Goal: Communication & Community: Answer question/provide support

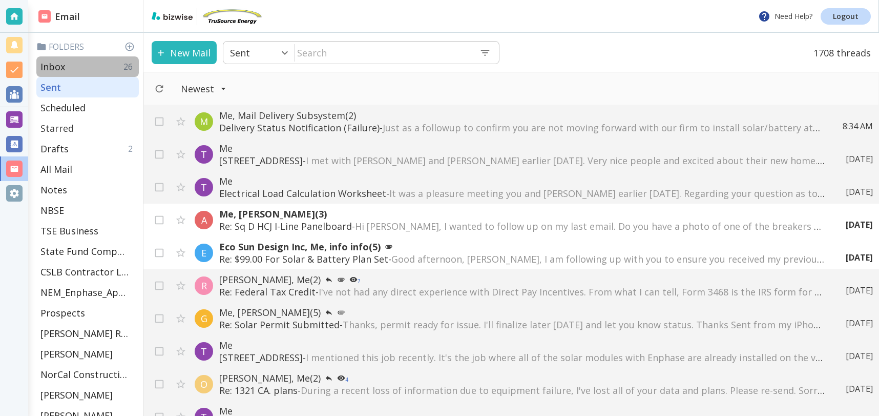
drag, startPoint x: 48, startPoint y: 67, endPoint x: 45, endPoint y: 124, distance: 56.5
click at [48, 67] on p "Inbox" at bounding box center [52, 66] width 25 height 12
type input "0"
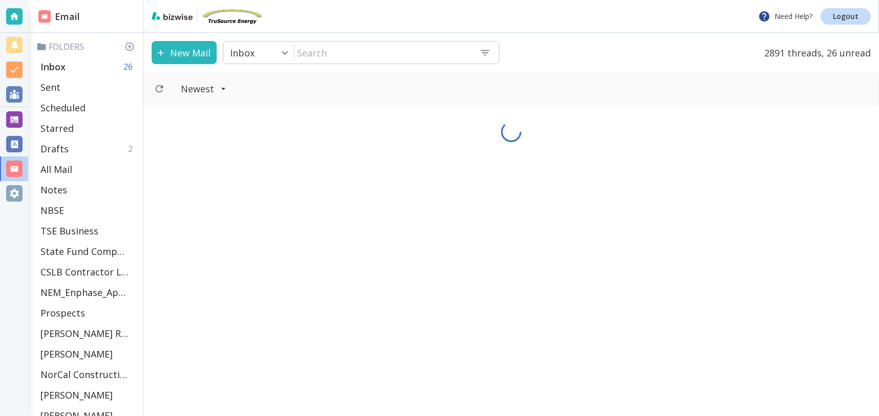
click at [89, 64] on div "Inbox 26" at bounding box center [87, 66] width 102 height 20
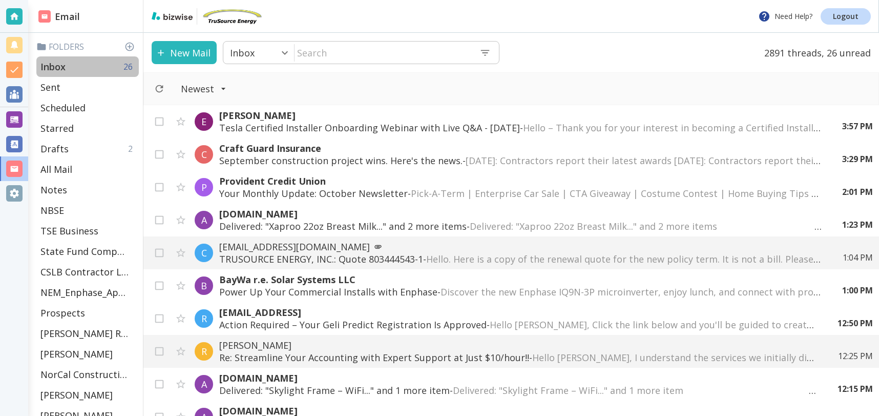
click at [67, 67] on div "Inbox 26" at bounding box center [87, 66] width 102 height 20
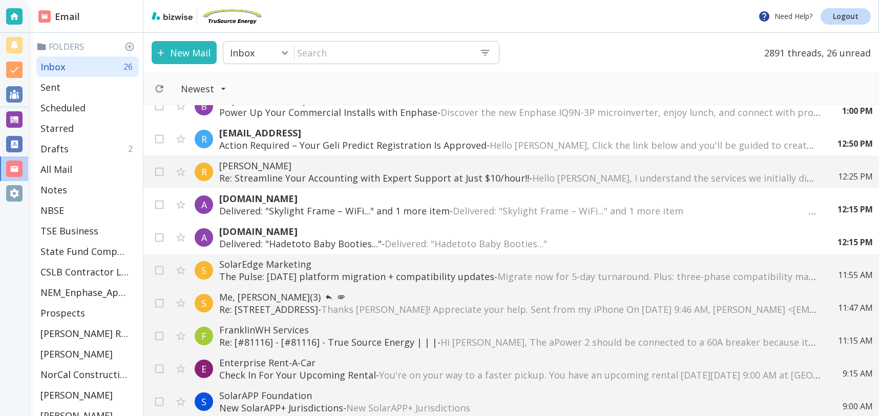
scroll to position [184, 0]
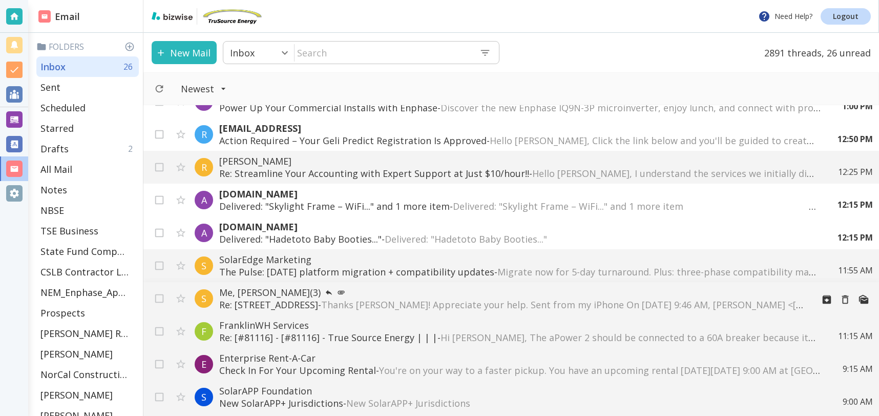
click at [345, 303] on span "Thanks [PERSON_NAME]! Appreciate your help. Sent from my iPhone On [DATE] 9:46 …" at bounding box center [808, 304] width 974 height 12
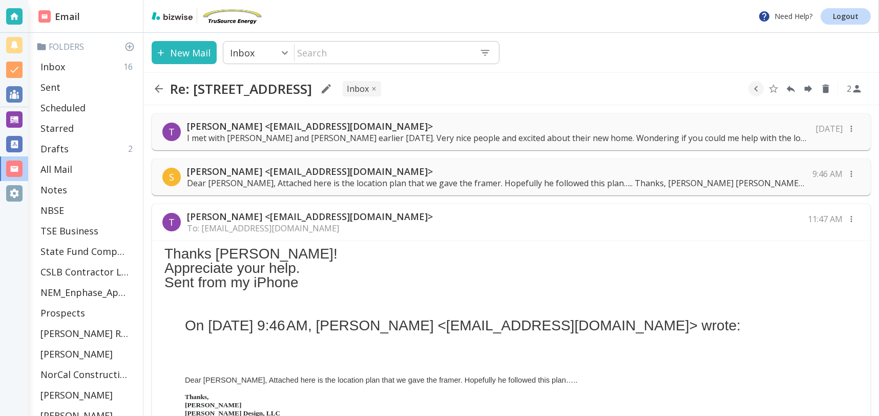
click at [368, 181] on p "Dear [PERSON_NAME], Attached here is the location plan that we gave the framer.…" at bounding box center [497, 182] width 620 height 11
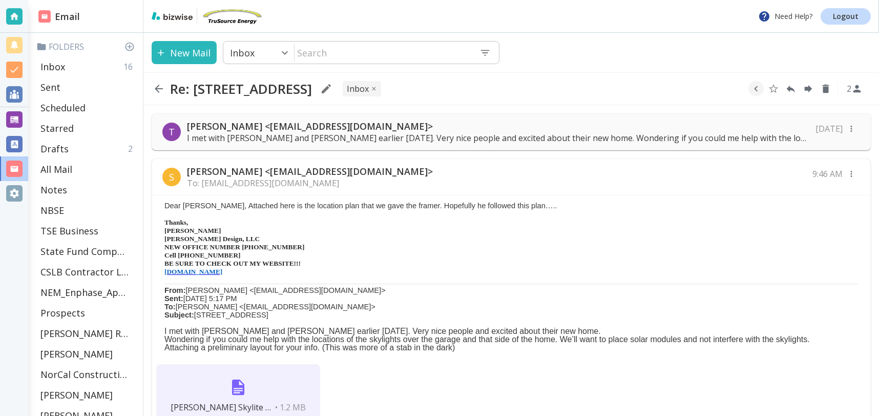
click at [243, 385] on img at bounding box center [238, 387] width 25 height 25
drag, startPoint x: 65, startPoint y: 63, endPoint x: 89, endPoint y: 122, distance: 63.7
click at [65, 63] on div "Inbox 16" at bounding box center [87, 66] width 102 height 20
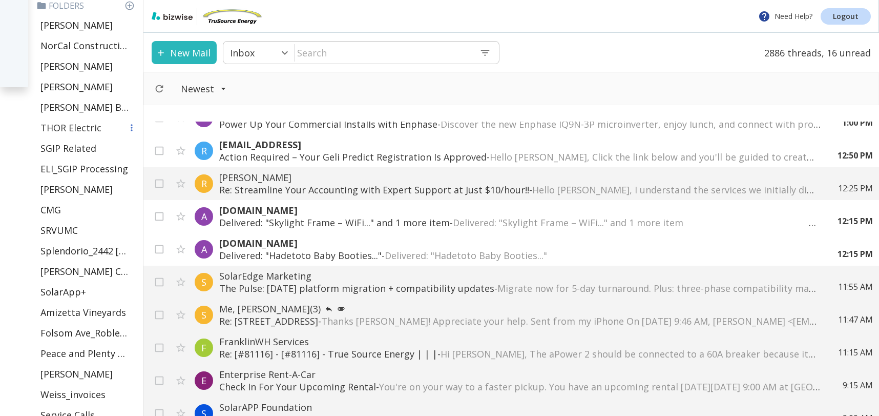
scroll to position [328, 0]
click at [53, 191] on p "[PERSON_NAME]" at bounding box center [76, 189] width 72 height 12
type input "35"
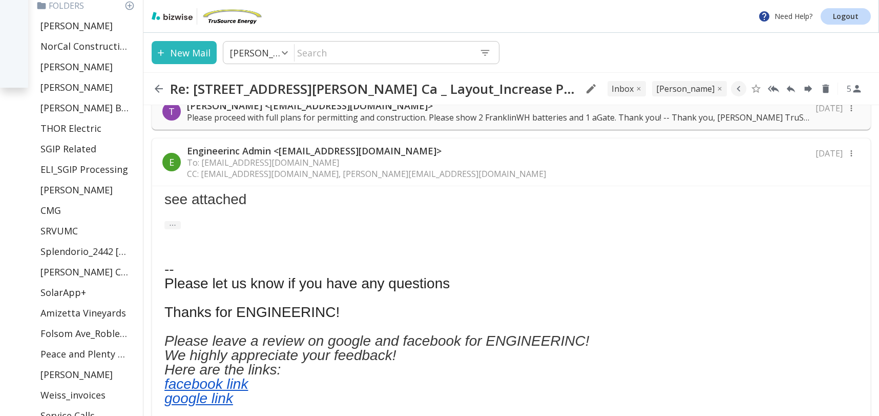
scroll to position [207, 0]
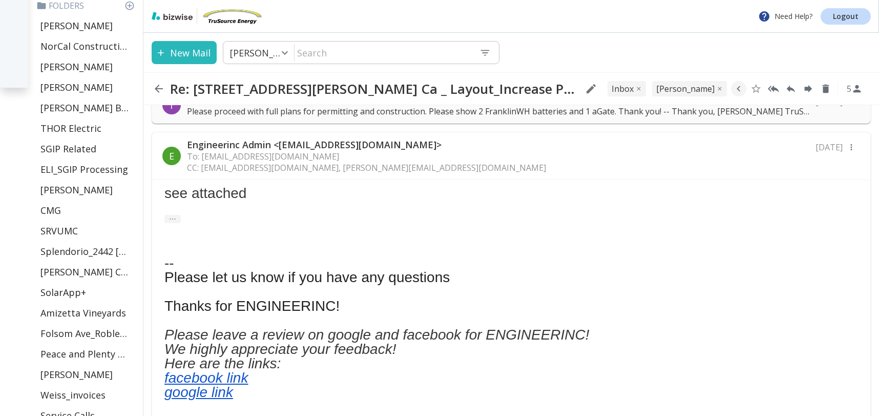
click at [384, 149] on div "E Engineerinc Admin <[EMAIL_ADDRESS][DOMAIN_NAME]> To: [EMAIL_ADDRESS][DOMAIN_N…" at bounding box center [511, 156] width 718 height 48
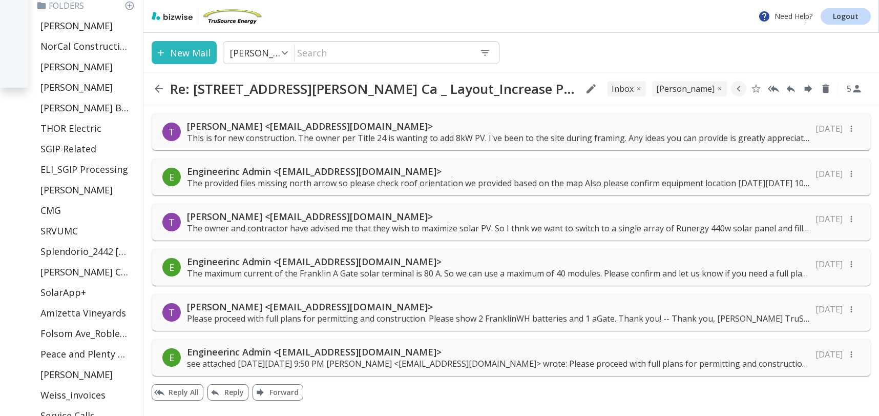
scroll to position [0, 0]
click at [189, 390] on button "Reply All" at bounding box center [178, 392] width 52 height 16
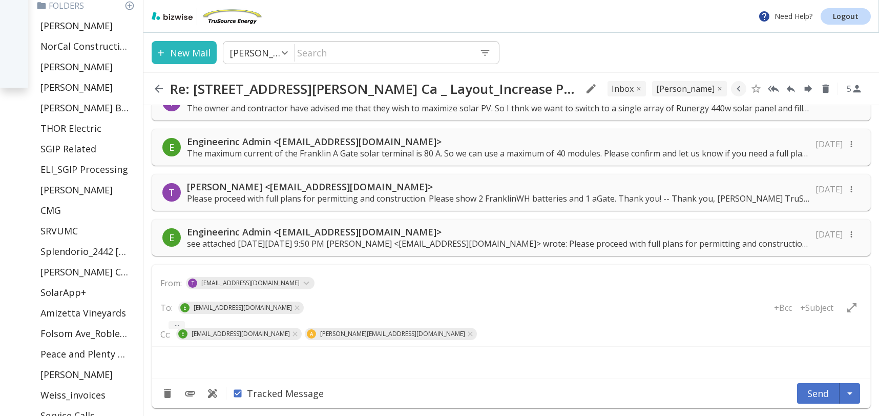
scroll to position [122, 0]
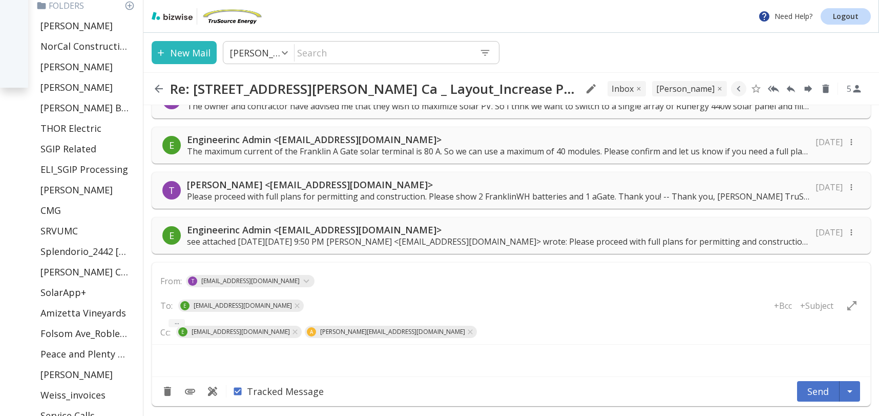
type textarea "<div class="bizwise_content"></div><div class="gmail_signature"><br>--<br><p>Th…"
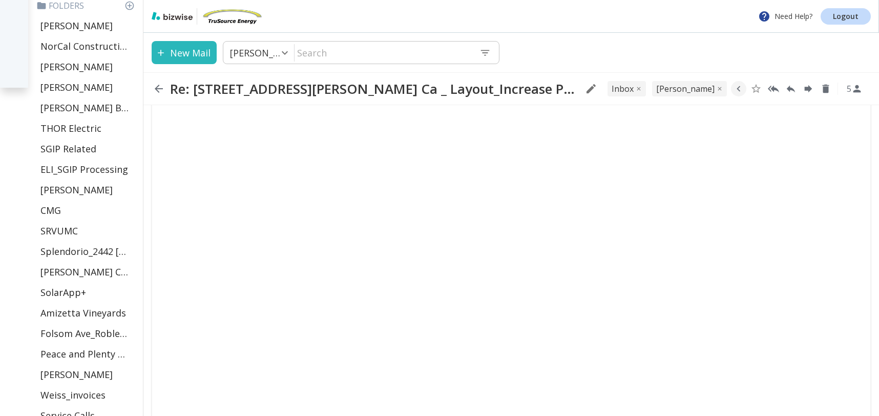
scroll to position [755, 0]
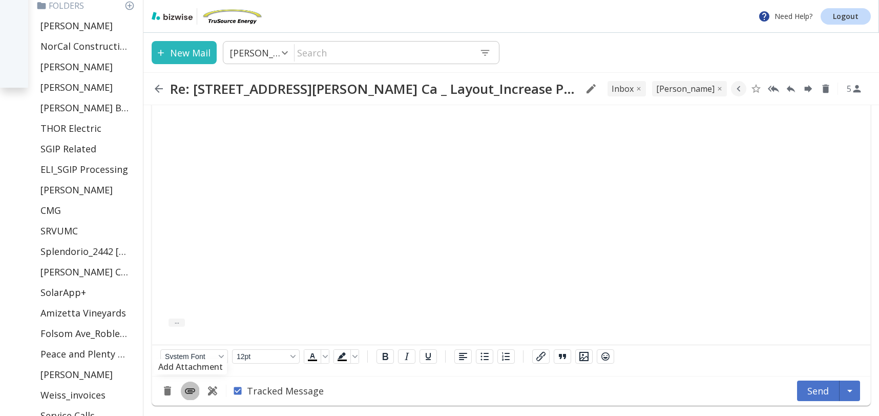
click at [191, 388] on icon "Add Attachment" at bounding box center [190, 391] width 10 height 6
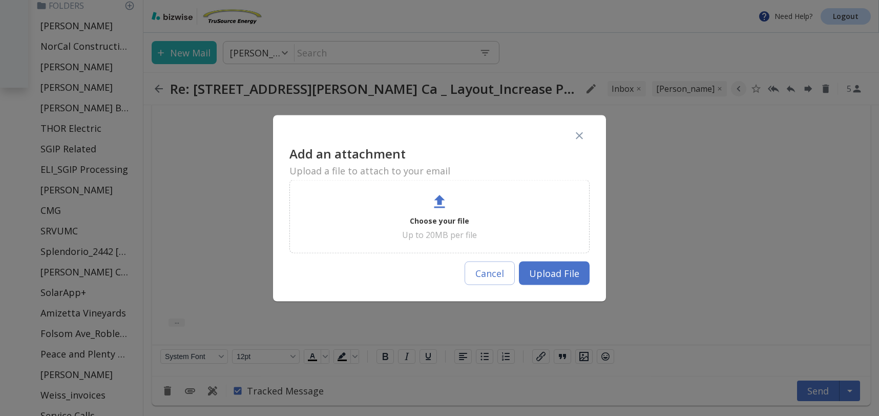
click at [442, 212] on div at bounding box center [439, 202] width 18 height 20
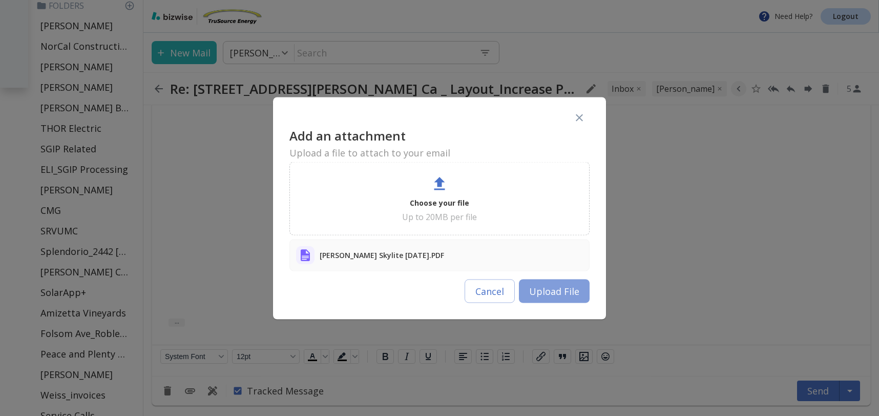
click at [551, 294] on button "Upload File" at bounding box center [554, 291] width 71 height 24
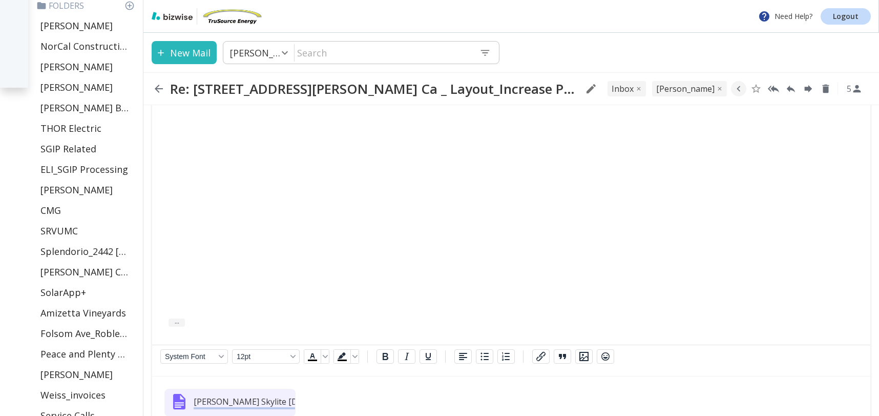
scroll to position [801, 0]
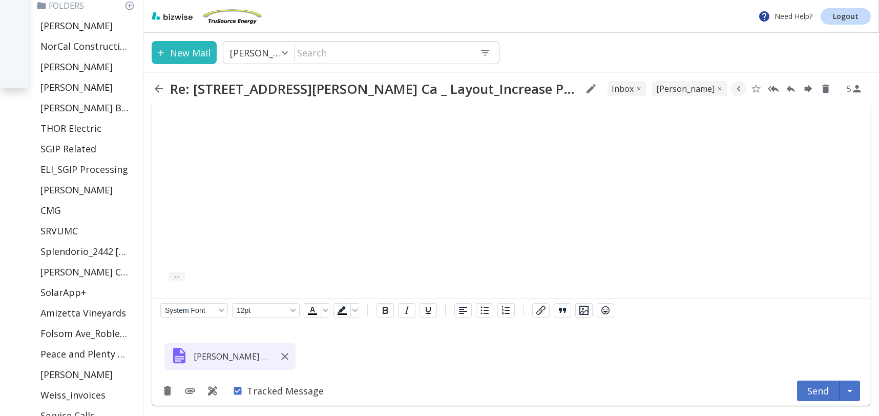
click at [320, 348] on div "[PERSON_NAME] Skylite [DATE].PDF" at bounding box center [511, 353] width 718 height 47
click at [192, 392] on icon "Add Attachment" at bounding box center [190, 390] width 12 height 12
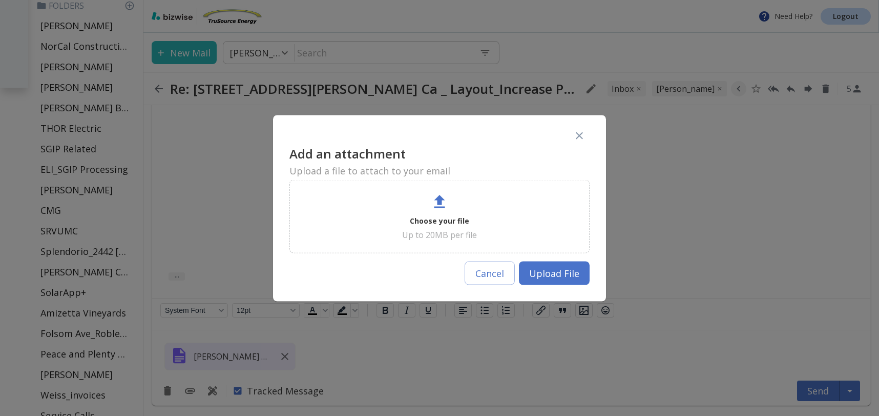
click at [432, 214] on p "Choose your file" at bounding box center [439, 220] width 59 height 12
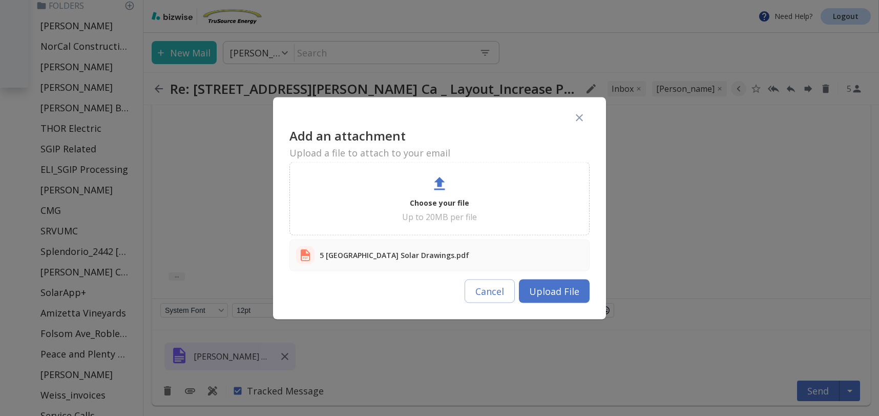
click at [560, 296] on button "Upload File" at bounding box center [554, 291] width 71 height 24
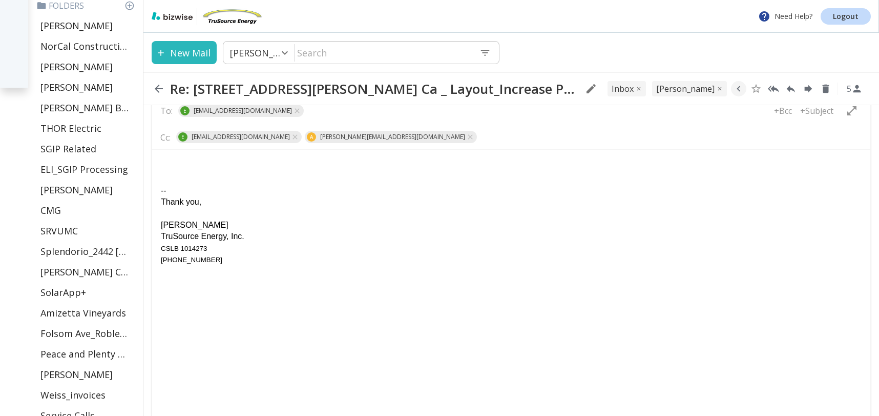
scroll to position [313, 0]
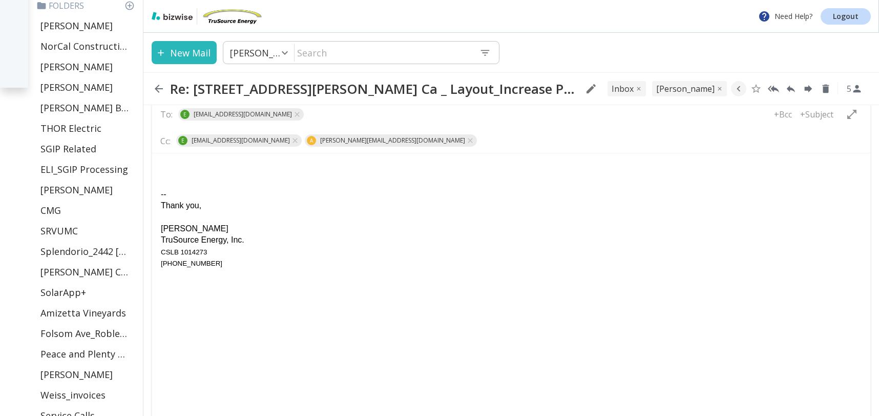
drag, startPoint x: 169, startPoint y: 162, endPoint x: 176, endPoint y: 167, distance: 9.2
click at [171, 164] on body "-- Thank you, [PERSON_NAME] TruSource Energy, Inc. CSLB 1014273 [PHONE_NUMBER]" at bounding box center [511, 215] width 702 height 108
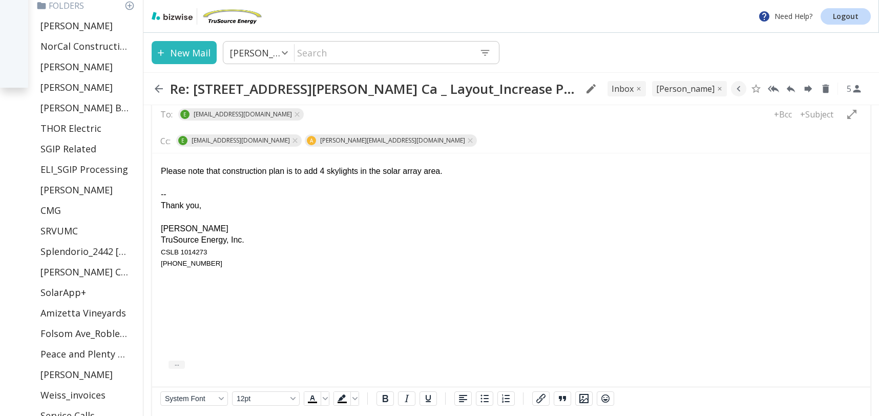
click at [205, 170] on div "Please note that construction plan is to add 4 skylights in the solar array are…" at bounding box center [511, 171] width 701 height 11
click at [505, 398] on icon "Numbered list" at bounding box center [506, 398] width 8 height 8
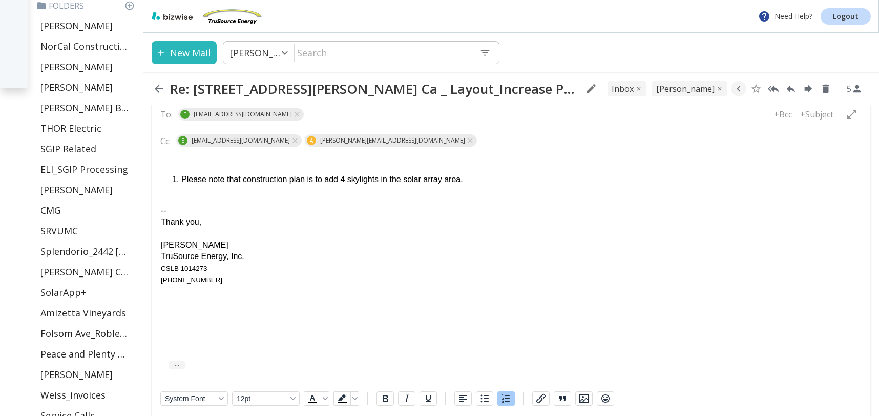
drag, startPoint x: 476, startPoint y: 179, endPoint x: 487, endPoint y: 182, distance: 11.6
click at [476, 180] on li "Please note that construction plan is to add 4 skylights in the solar array are…" at bounding box center [521, 179] width 681 height 11
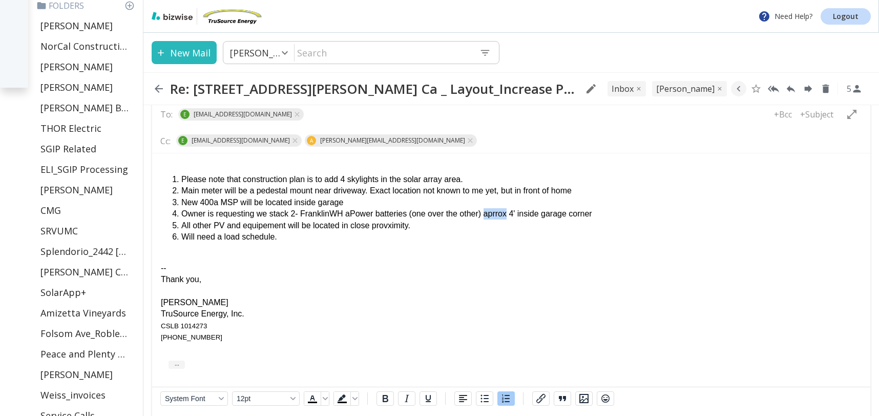
click at [502, 213] on li "Owner is requesting we stack 2- FranklinWH aPower batteries (one over the other…" at bounding box center [521, 213] width 681 height 11
click at [498, 227] on li "All other PV and equipement will be located in close provximity." at bounding box center [521, 225] width 681 height 11
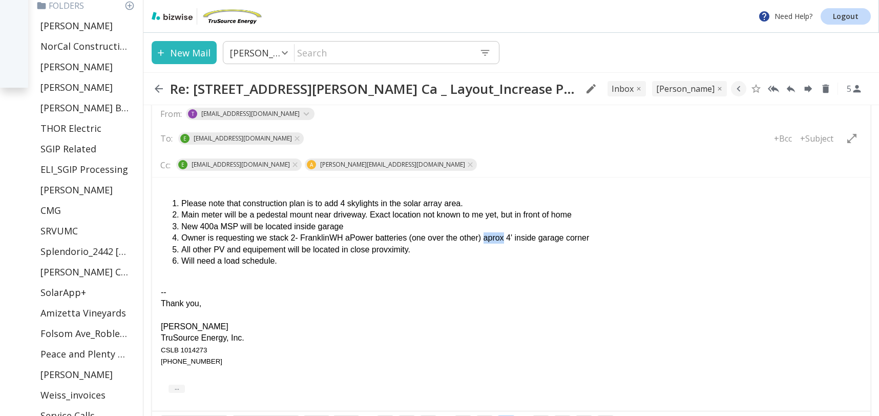
scroll to position [285, 0]
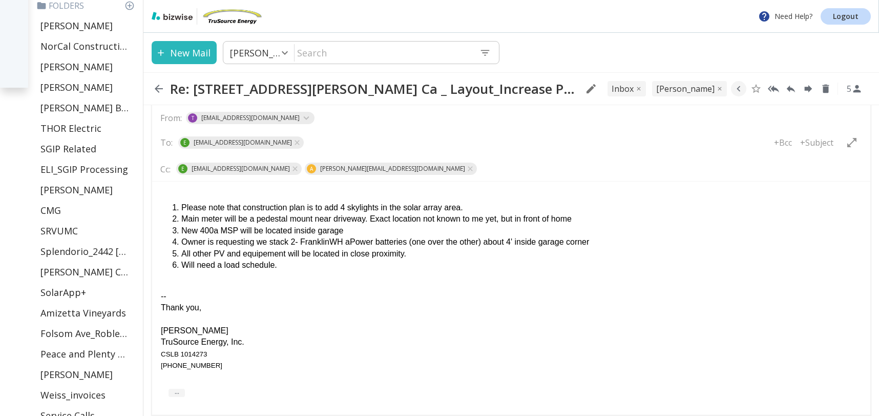
click at [318, 301] on div "-- Thank you, [PERSON_NAME] TruSource Energy, Inc. CSLB 1014273 [PHONE_NUMBER]" at bounding box center [511, 325] width 701 height 92
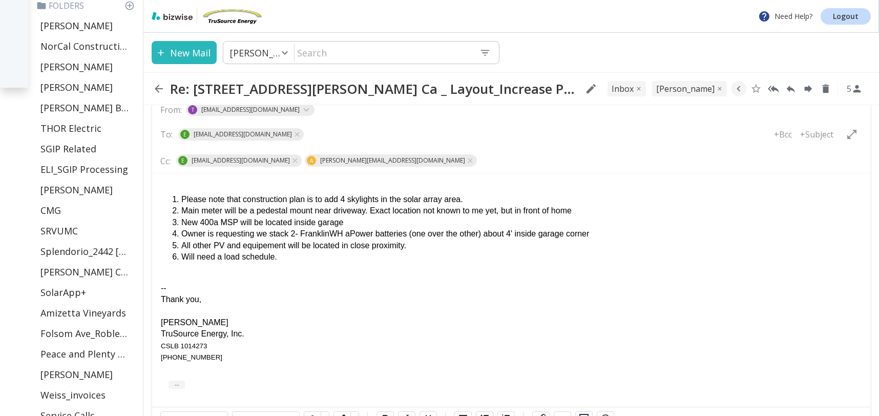
scroll to position [294, 0]
click at [477, 196] on li "Please note that construction plan is to add 4 skylights in the solar array are…" at bounding box center [521, 198] width 681 height 11
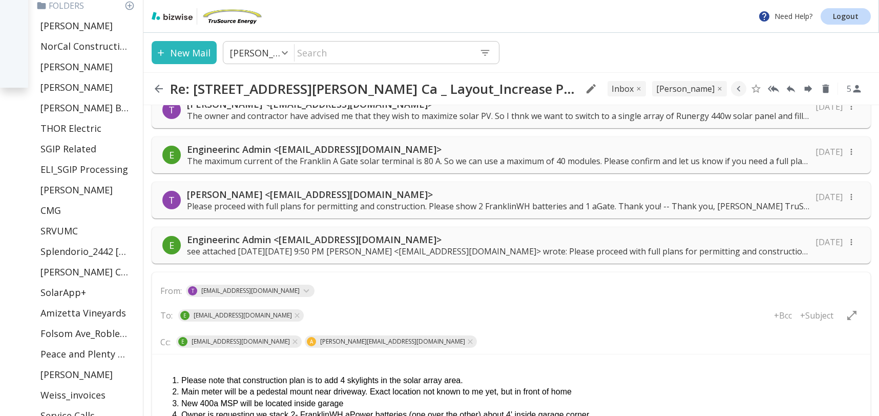
scroll to position [125, 0]
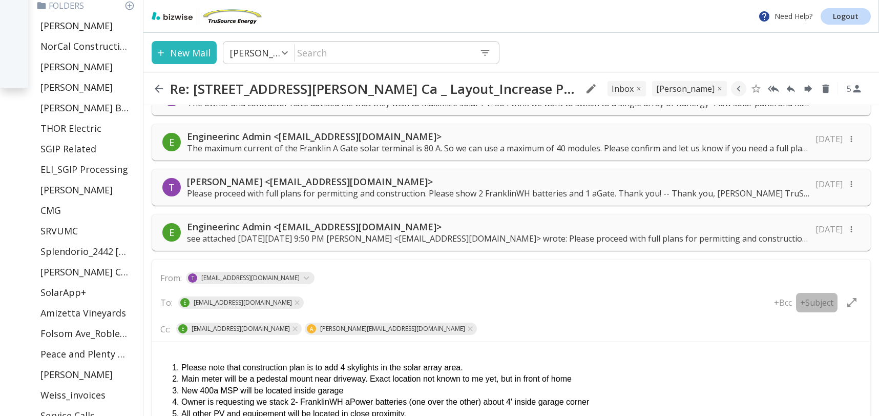
click at [818, 300] on p "+Subject" at bounding box center [816, 302] width 33 height 11
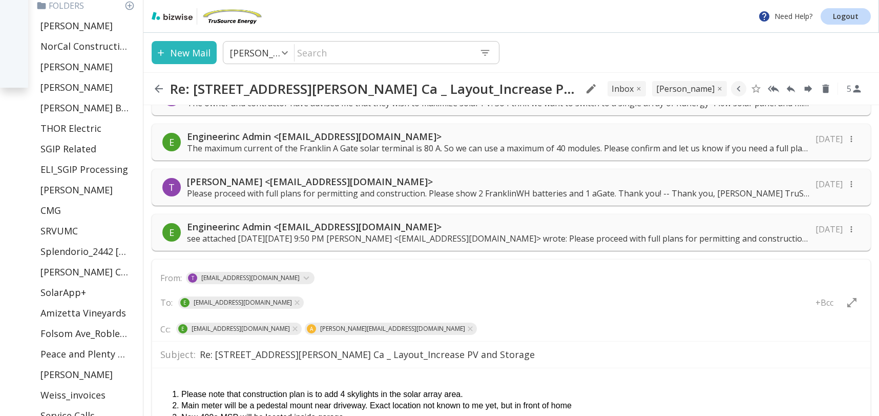
drag, startPoint x: 219, startPoint y: 353, endPoint x: 304, endPoint y: 358, distance: 85.7
click at [219, 353] on input "Re: [STREET_ADDRESS][PERSON_NAME] Ca _ Layout_Increase PV and Storage" at bounding box center [531, 354] width 663 height 18
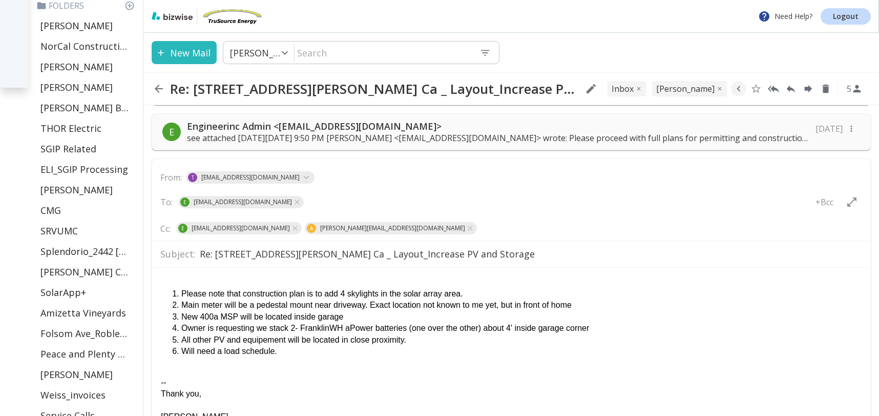
scroll to position [228, 0]
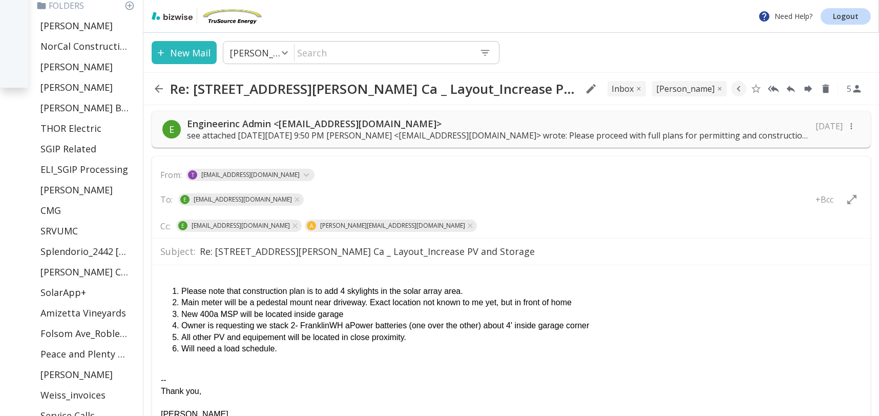
type input "Re: [STREET_ADDRESS][PERSON_NAME] Ca _ Layout_Increase PV and Storage"
click at [173, 268] on html "Please note that construction plan is to add 4 skylights in the solar array are…" at bounding box center [511, 362] width 718 height 197
click at [288, 353] on li "Will need a load schedule." at bounding box center [521, 347] width 681 height 11
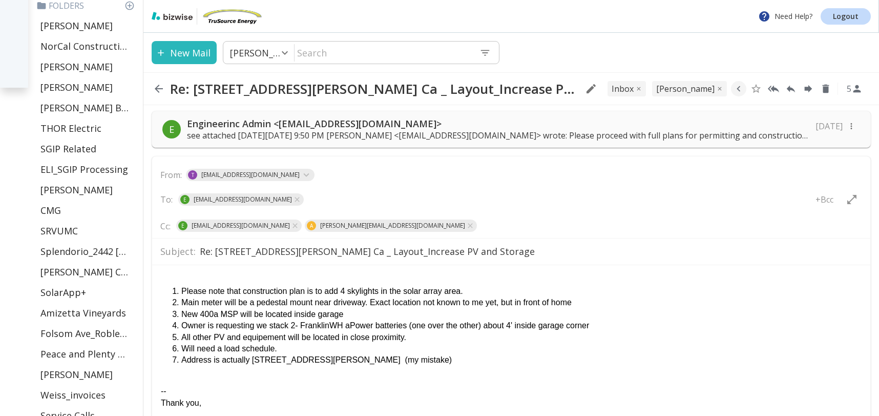
click at [190, 273] on body "Please note that construction plan is to add 4 skylights in the solar array are…" at bounding box center [511, 369] width 702 height 193
click at [168, 289] on ol "Please note that construction plan is to add 4 skylights in the solar array are…" at bounding box center [511, 325] width 701 height 80
click at [165, 375] on div "-- Thank you, [PERSON_NAME] TruSource Energy, Inc. CSLB 1014273 [PHONE_NUMBER]" at bounding box center [511, 420] width 701 height 92
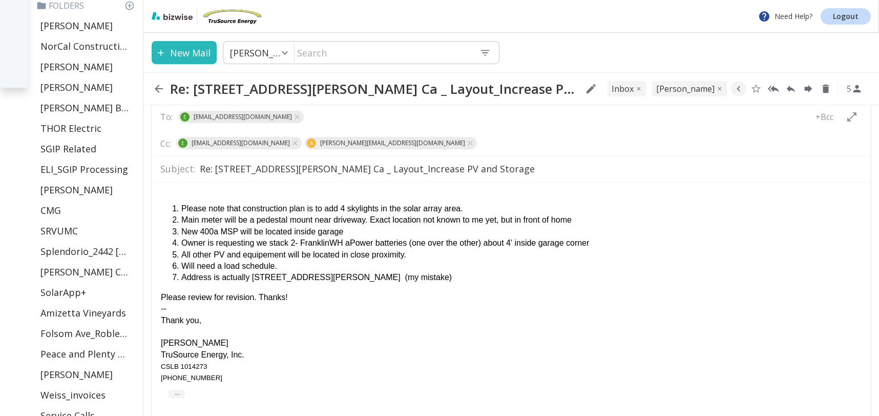
scroll to position [312, 0]
click at [477, 207] on li "Please note that construction plan is to add 4 skylights in the solar array are…" at bounding box center [521, 206] width 681 height 11
click at [606, 243] on li "Owner is requesting we stack 2- FranklinWH aPower batteries (one over the other…" at bounding box center [521, 241] width 681 height 11
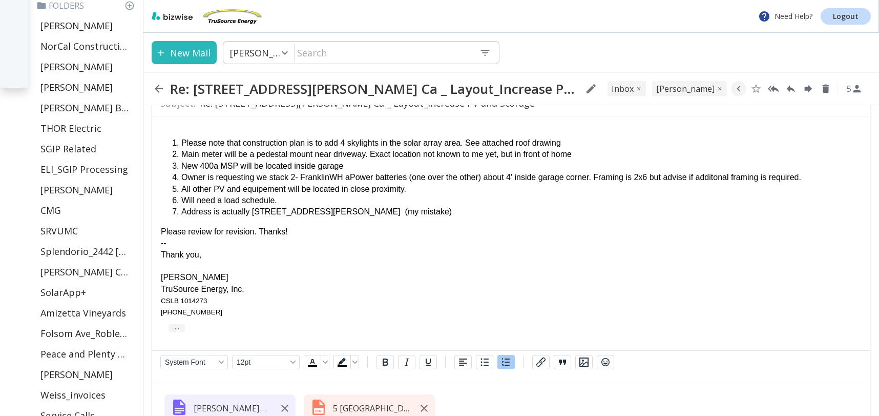
scroll to position [428, 0]
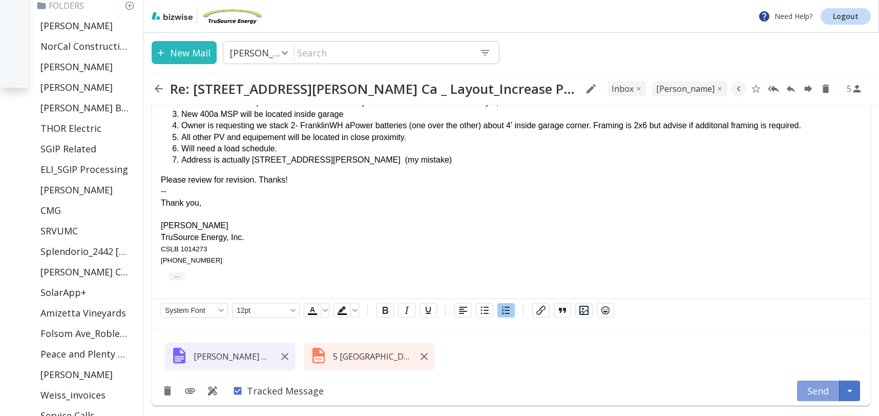
click at [811, 389] on button "Send" at bounding box center [818, 390] width 43 height 20
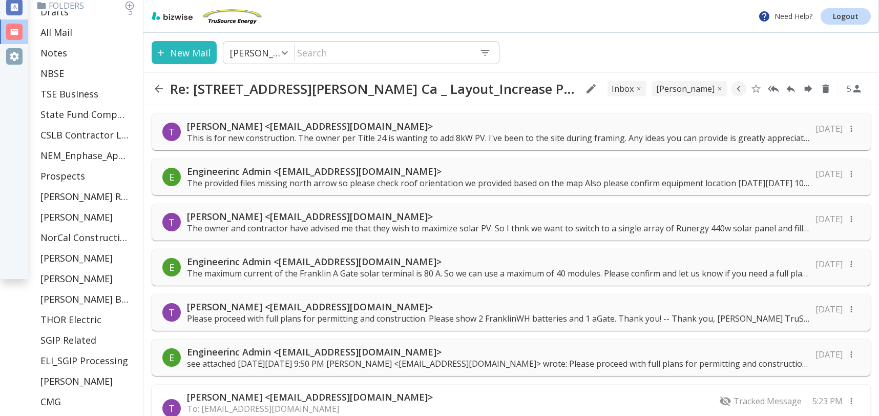
scroll to position [0, 0]
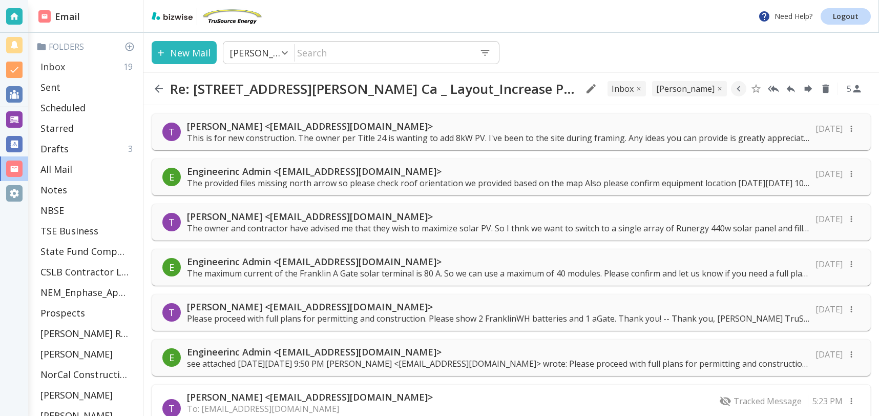
click at [57, 68] on p "Inbox" at bounding box center [52, 66] width 25 height 12
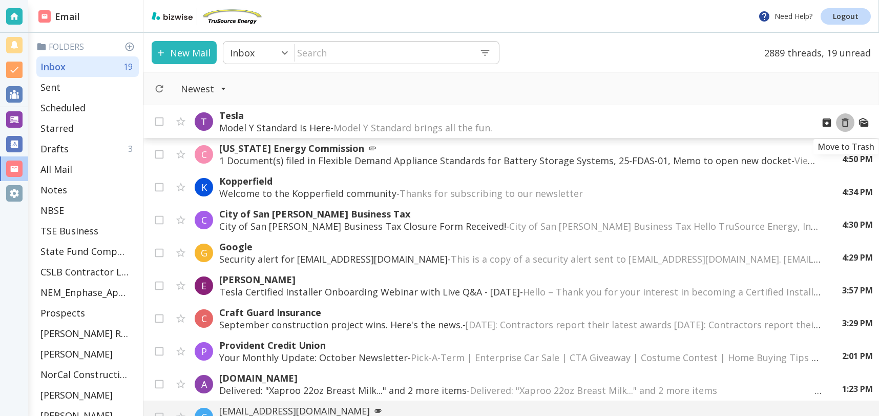
click at [845, 119] on icon "Move to Trash" at bounding box center [845, 122] width 7 height 9
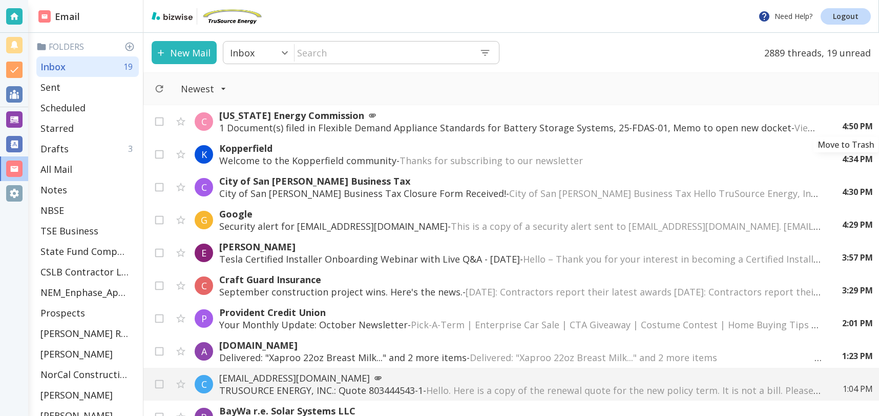
scroll to position [2, 0]
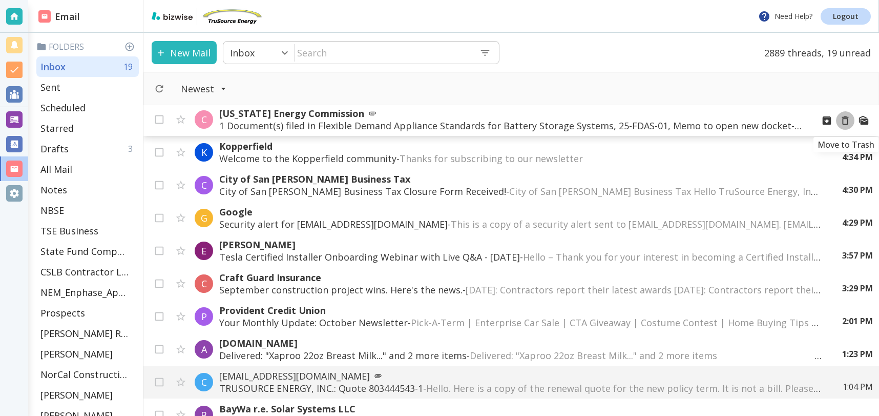
click at [846, 120] on icon "Move to Trash" at bounding box center [845, 120] width 11 height 11
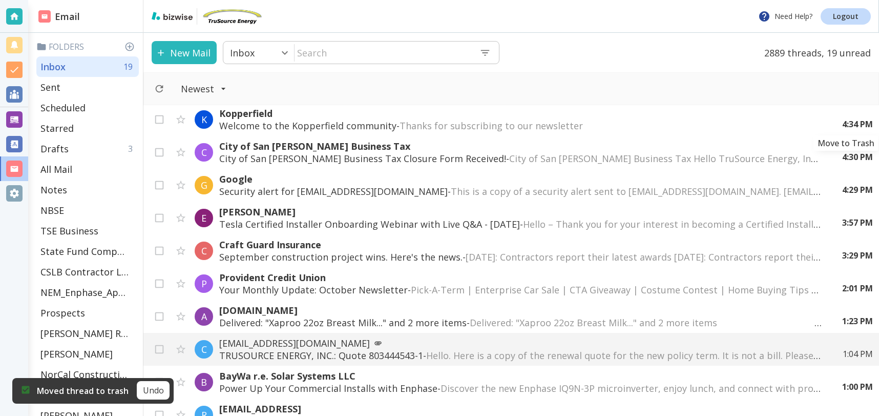
scroll to position [4, 0]
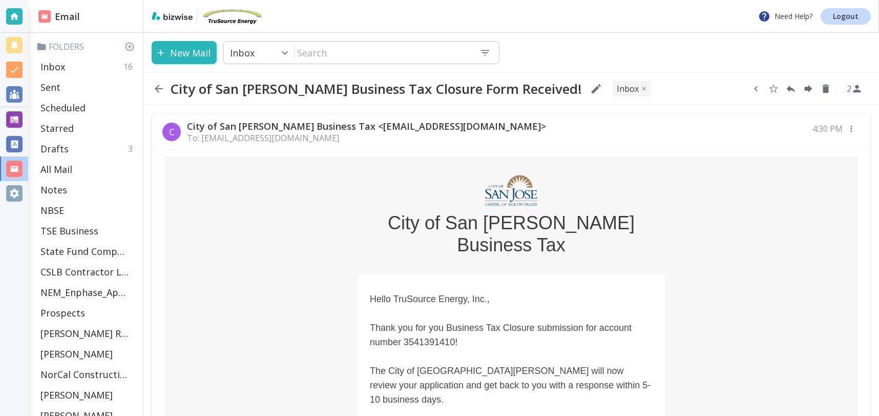
click at [753, 88] on icon "button" at bounding box center [756, 88] width 11 height 11
click at [717, 90] on icon "Move to Folder" at bounding box center [716, 89] width 9 height 8
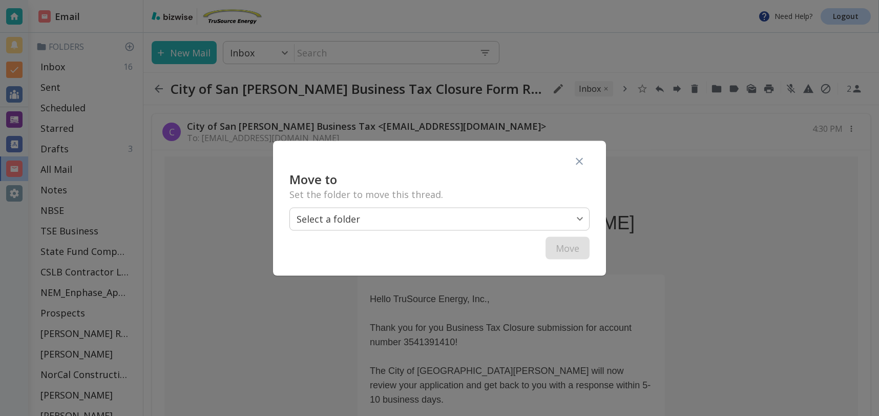
click at [470, 0] on body "Need Help? Logout Email Folders Inbox 16 Sent Scheduled Starred Drafts 3 All Ma…" at bounding box center [439, 0] width 879 height 0
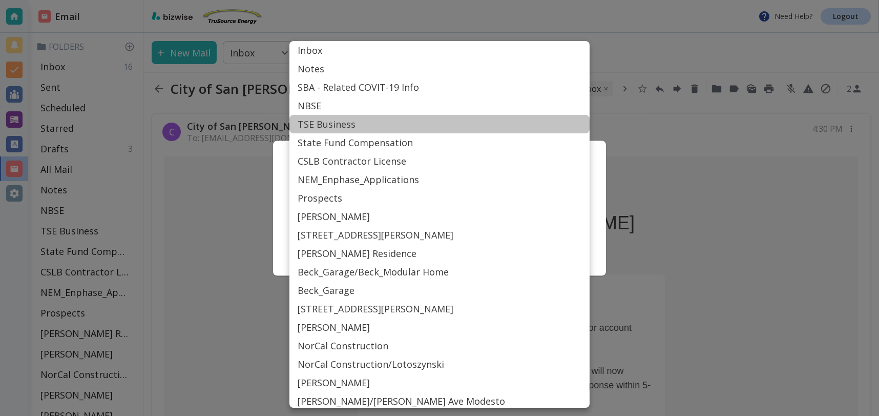
click at [379, 121] on li "TSE Business" at bounding box center [440, 124] width 300 height 18
type input "Label_15"
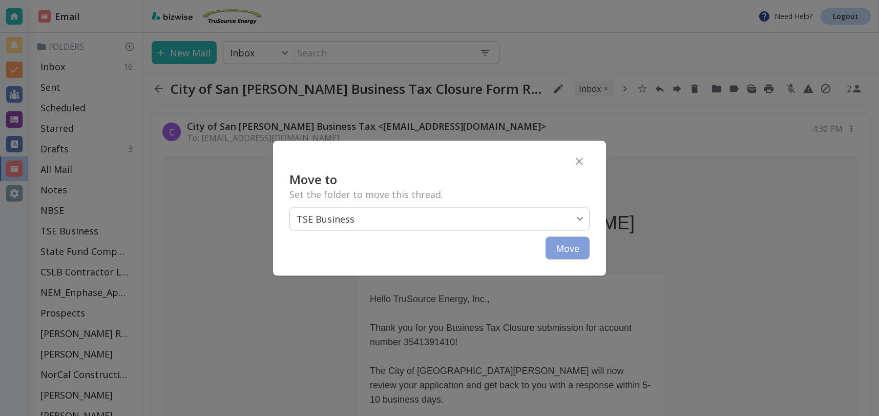
drag, startPoint x: 575, startPoint y: 248, endPoint x: 567, endPoint y: 243, distance: 9.2
click at [575, 248] on button "Move" at bounding box center [568, 247] width 44 height 23
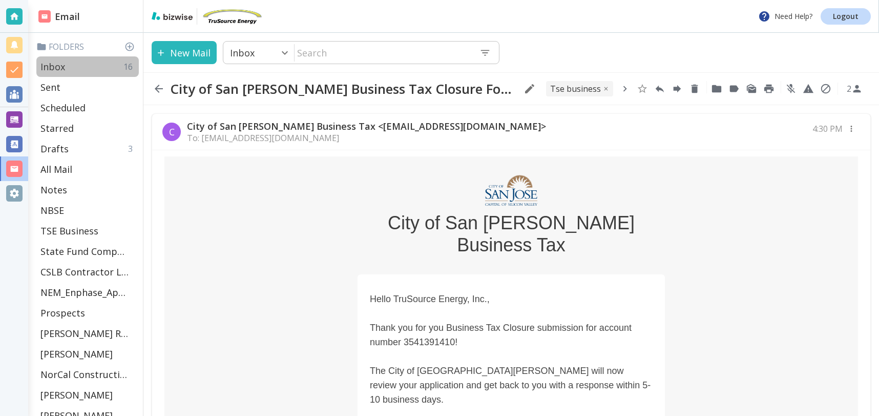
click at [46, 63] on p "Inbox" at bounding box center [52, 66] width 25 height 12
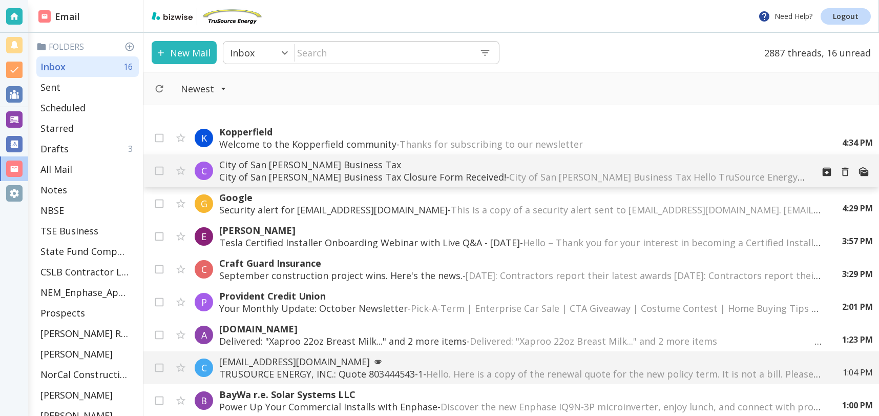
scroll to position [4, 0]
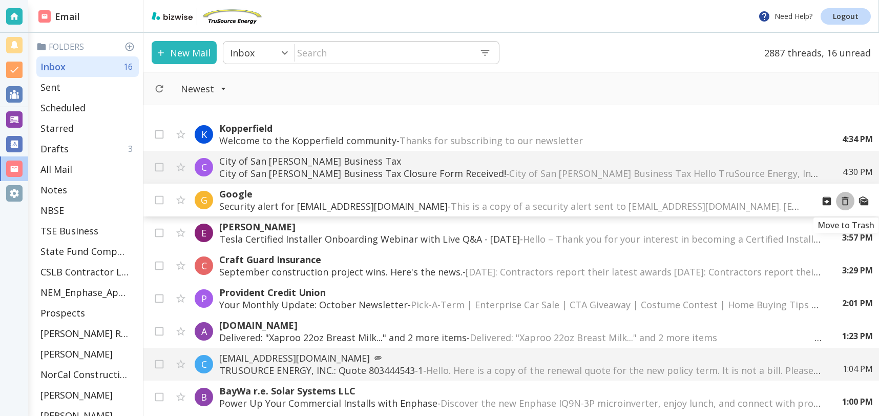
click at [848, 201] on icon "Move to Trash" at bounding box center [845, 201] width 7 height 9
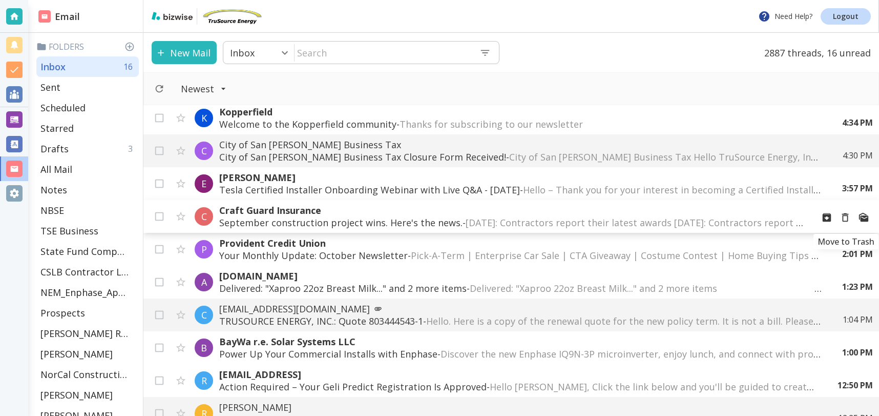
click at [841, 220] on icon "Move to Trash" at bounding box center [845, 217] width 11 height 11
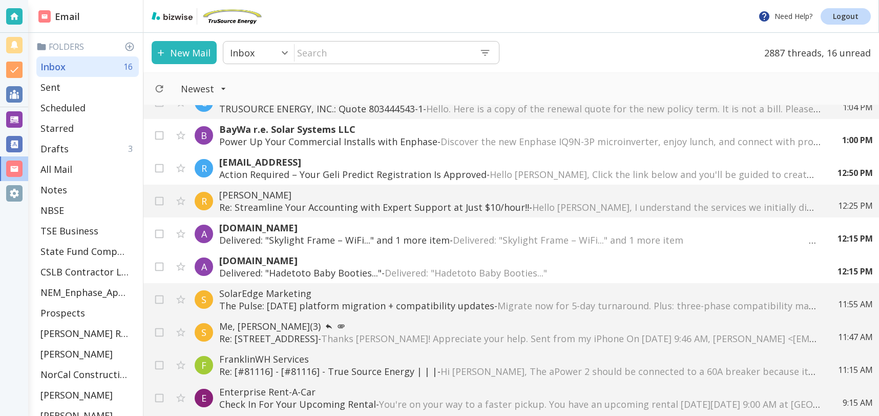
scroll to position [209, 0]
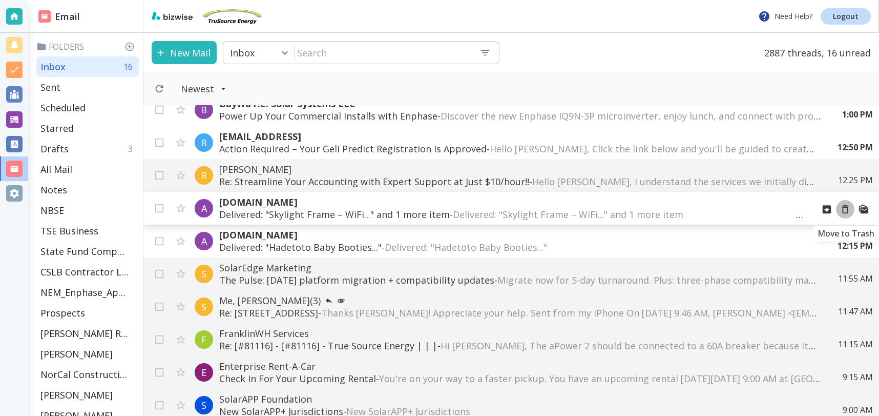
click at [845, 210] on icon "Move to Trash" at bounding box center [845, 208] width 11 height 11
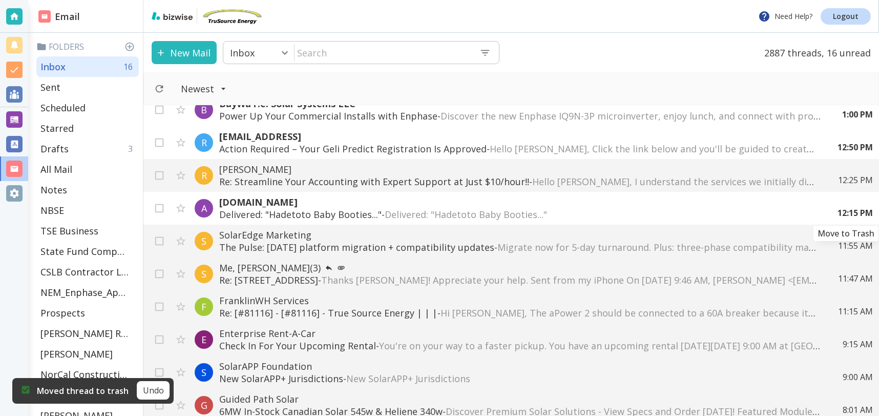
click at [0, 0] on icon "Move to Trash" at bounding box center [0, 0] width 0 height 0
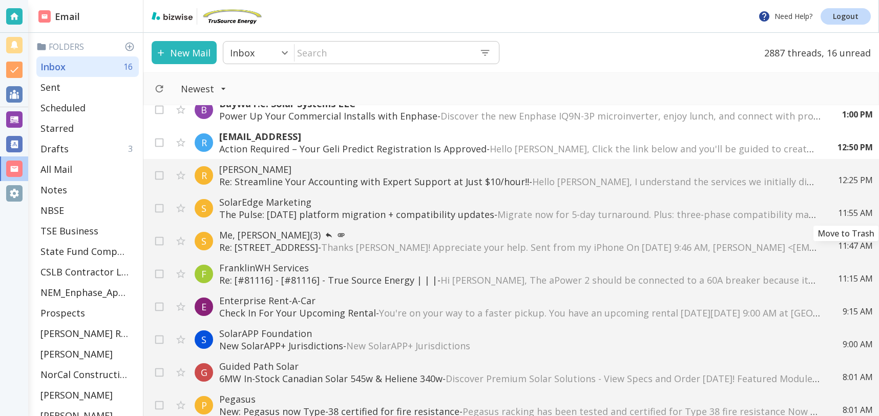
click at [0, 0] on icon "Move to Trash" at bounding box center [0, 0] width 0 height 0
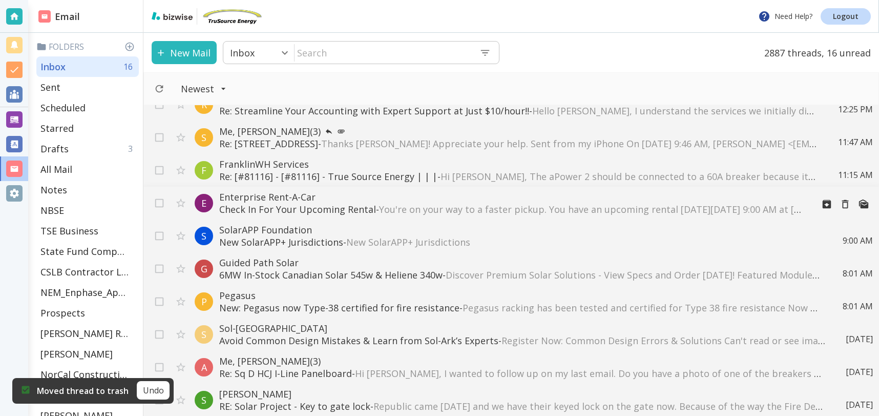
scroll to position [283, 0]
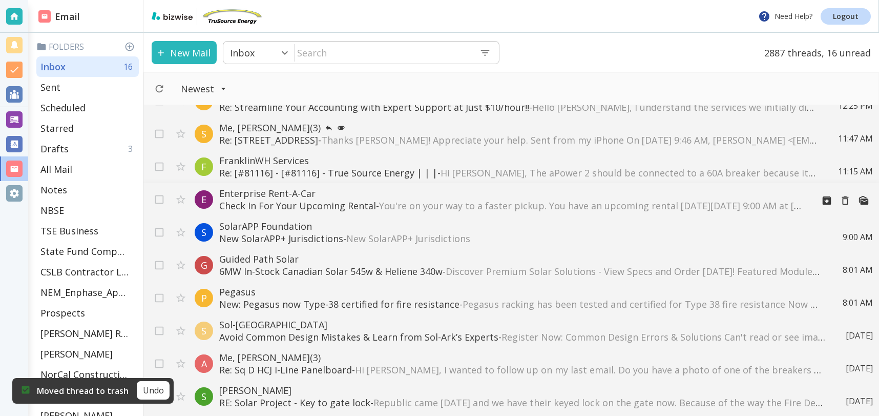
click at [438, 207] on span "You're on your way to a faster pickup. You have an upcoming rental [DATE][DATE]…" at bounding box center [847, 205] width 937 height 12
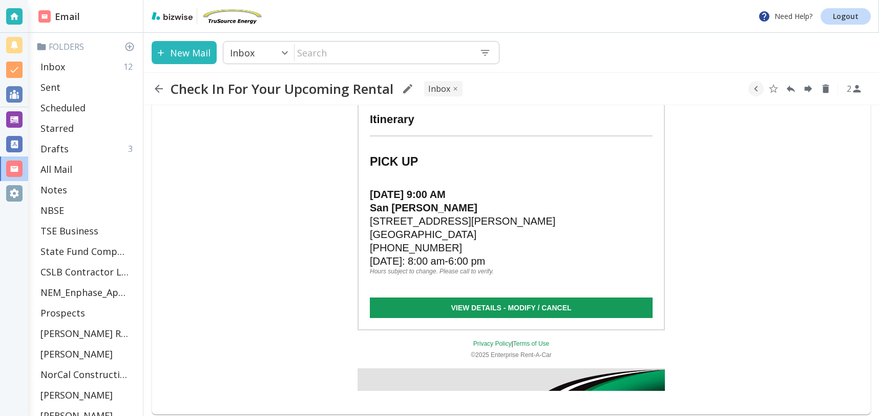
scroll to position [316, 0]
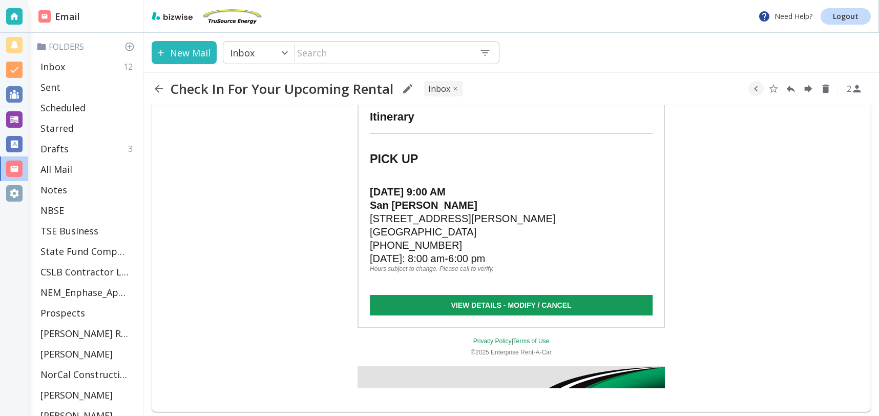
click at [520, 295] on link "VIEW DETAILS - MODIFY / CANCEL" at bounding box center [511, 305] width 283 height 20
click at [74, 64] on div "Inbox 12" at bounding box center [87, 66] width 102 height 20
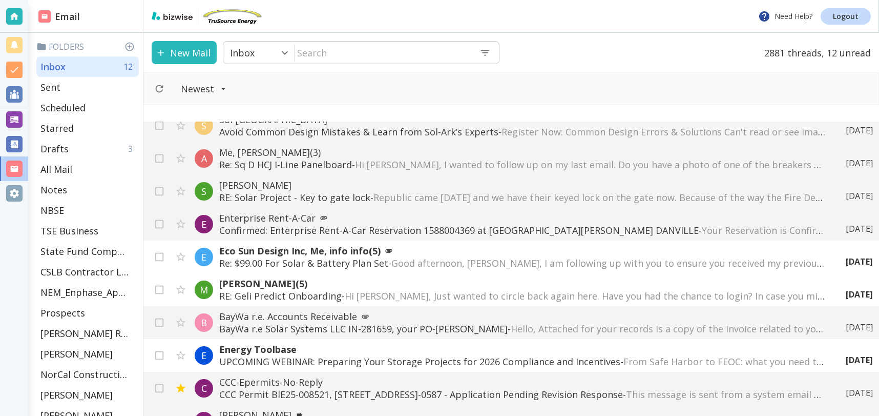
scroll to position [505, 0]
click at [667, 200] on span "Republic came [DATE] and we have their keyed lock on the gate now. Because of t…" at bounding box center [830, 197] width 913 height 12
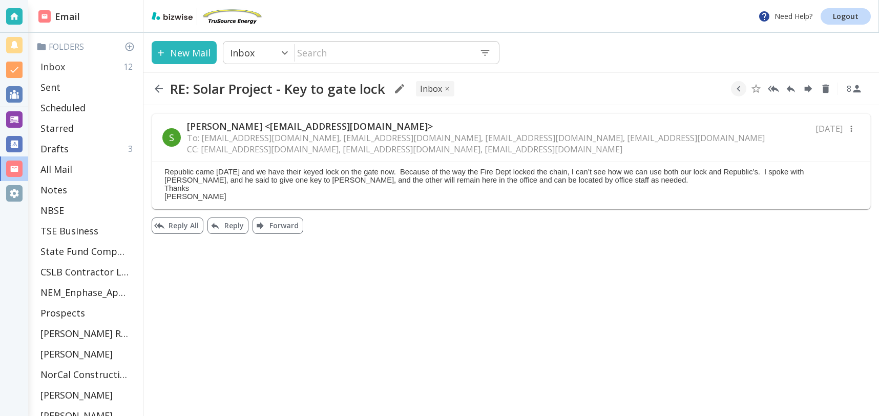
click at [61, 66] on p "Inbox" at bounding box center [52, 66] width 25 height 12
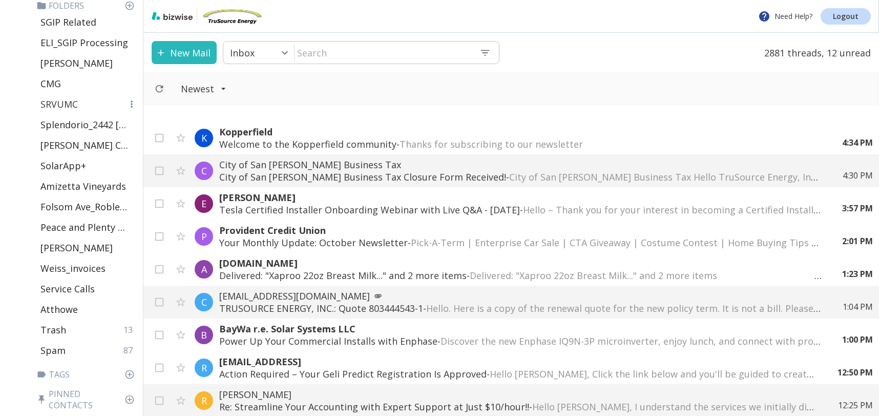
scroll to position [466, 0]
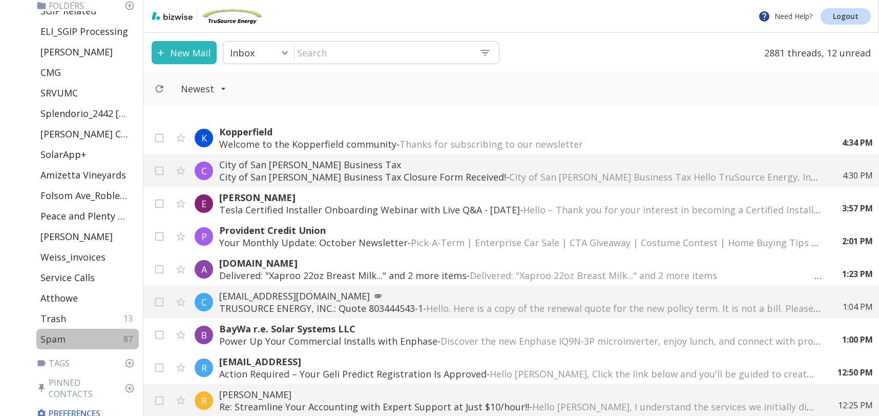
click at [67, 340] on div "Spam 87" at bounding box center [87, 338] width 102 height 20
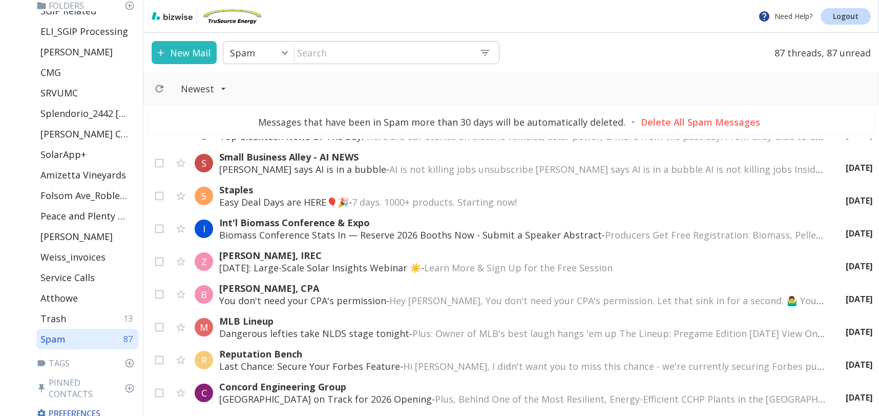
scroll to position [2577, 0]
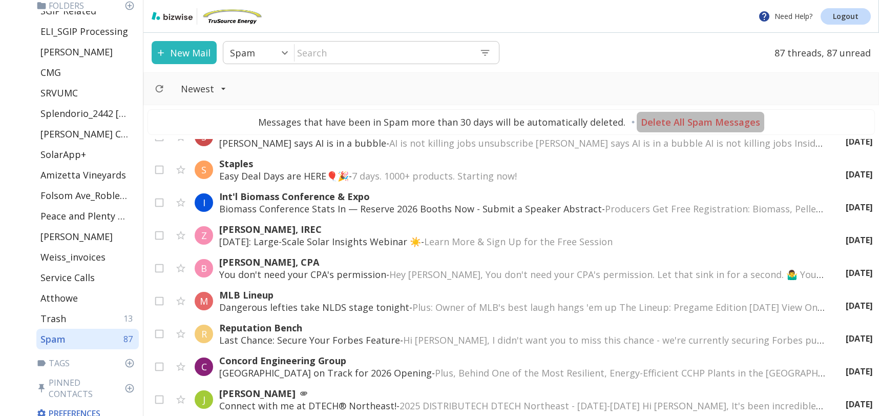
click at [711, 125] on p "Delete All Spam Messages" at bounding box center [700, 122] width 119 height 12
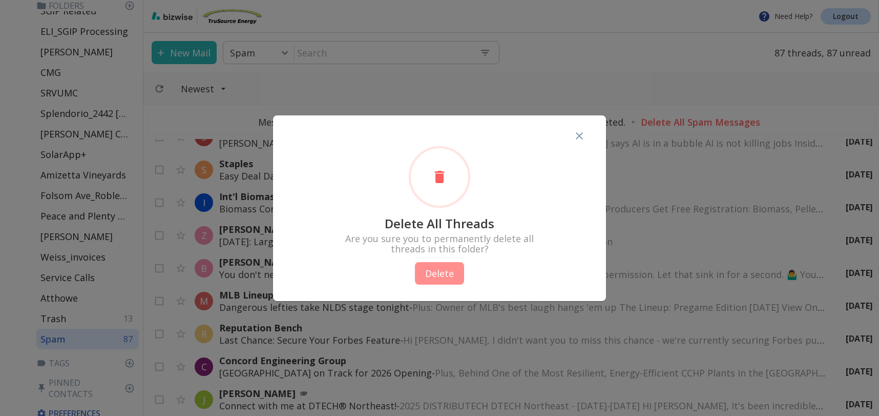
click at [449, 279] on button "Delete" at bounding box center [439, 273] width 49 height 23
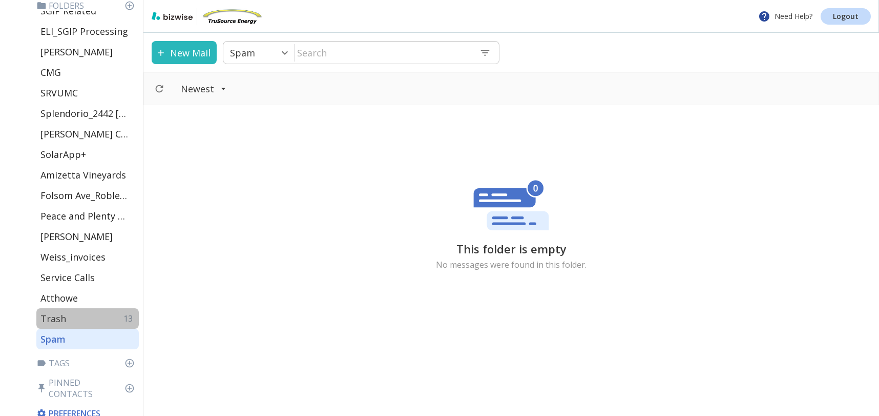
click at [63, 311] on div "Trash 13" at bounding box center [87, 318] width 102 height 20
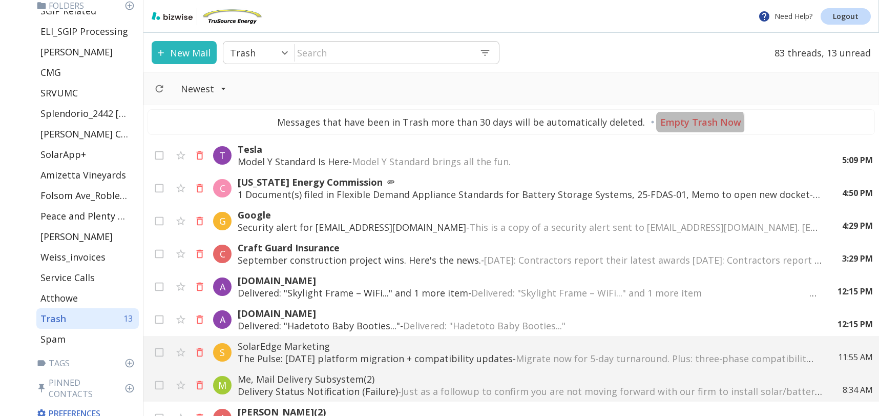
click at [674, 124] on p "Empty Trash Now" at bounding box center [701, 122] width 81 height 12
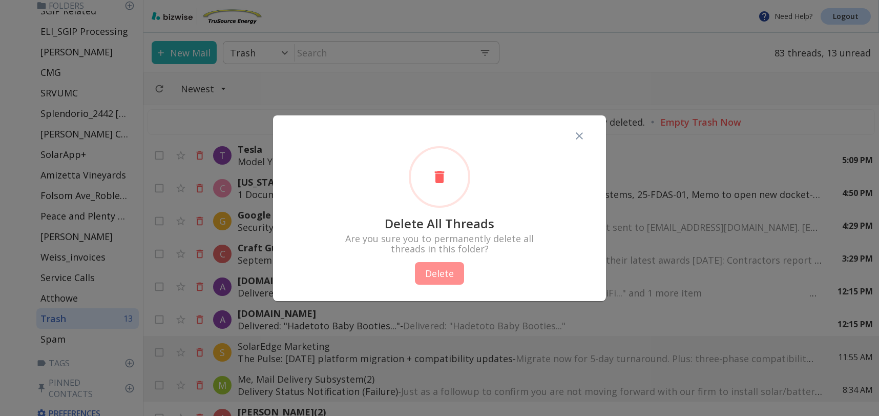
click at [430, 275] on button "Delete" at bounding box center [439, 273] width 49 height 23
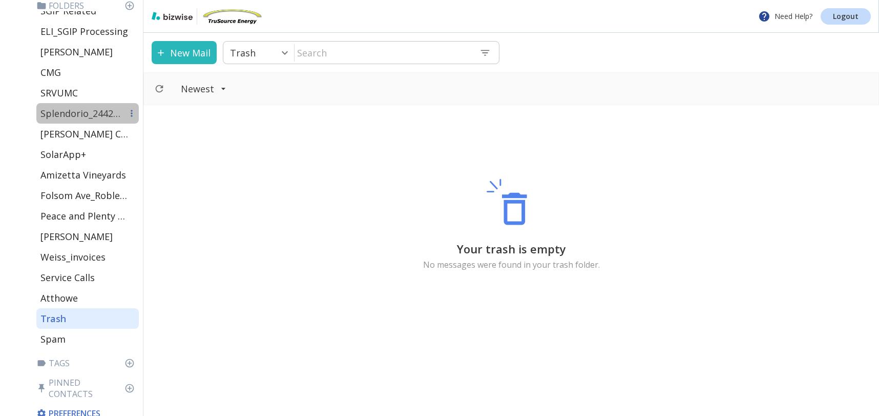
click at [96, 111] on p "Splendorio_2442 [GEOGRAPHIC_DATA]" at bounding box center [81, 113] width 82 height 12
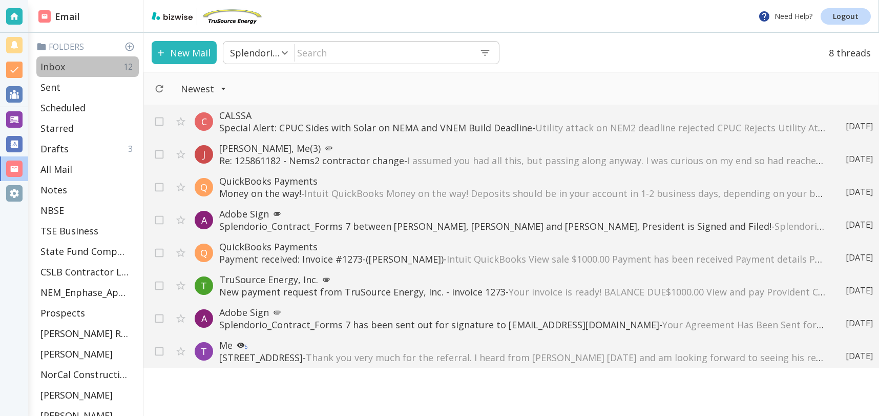
click at [60, 67] on p "Inbox" at bounding box center [52, 66] width 25 height 12
type input "0"
